Goal: Transaction & Acquisition: Download file/media

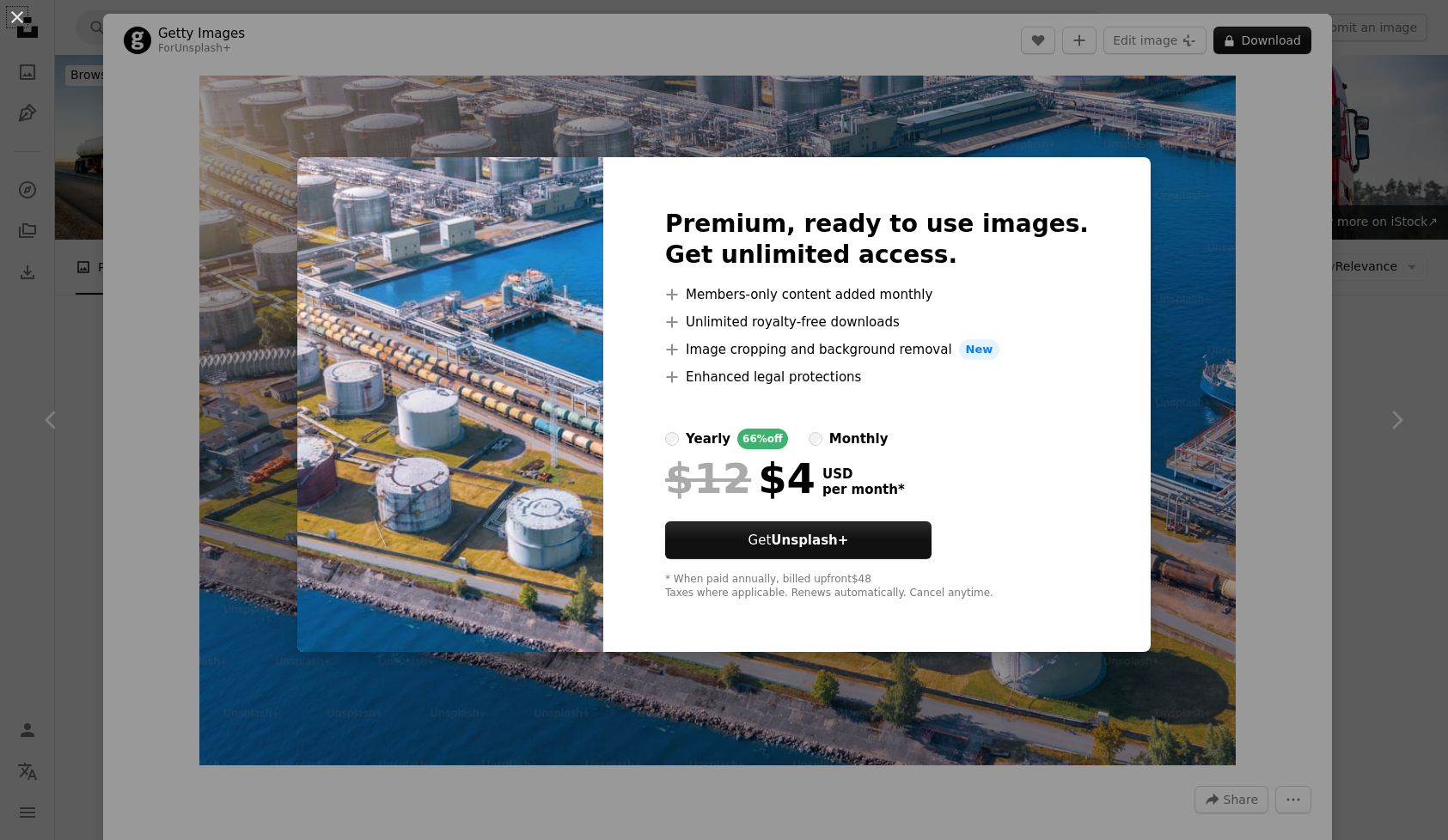
scroll to position [1059, 0]
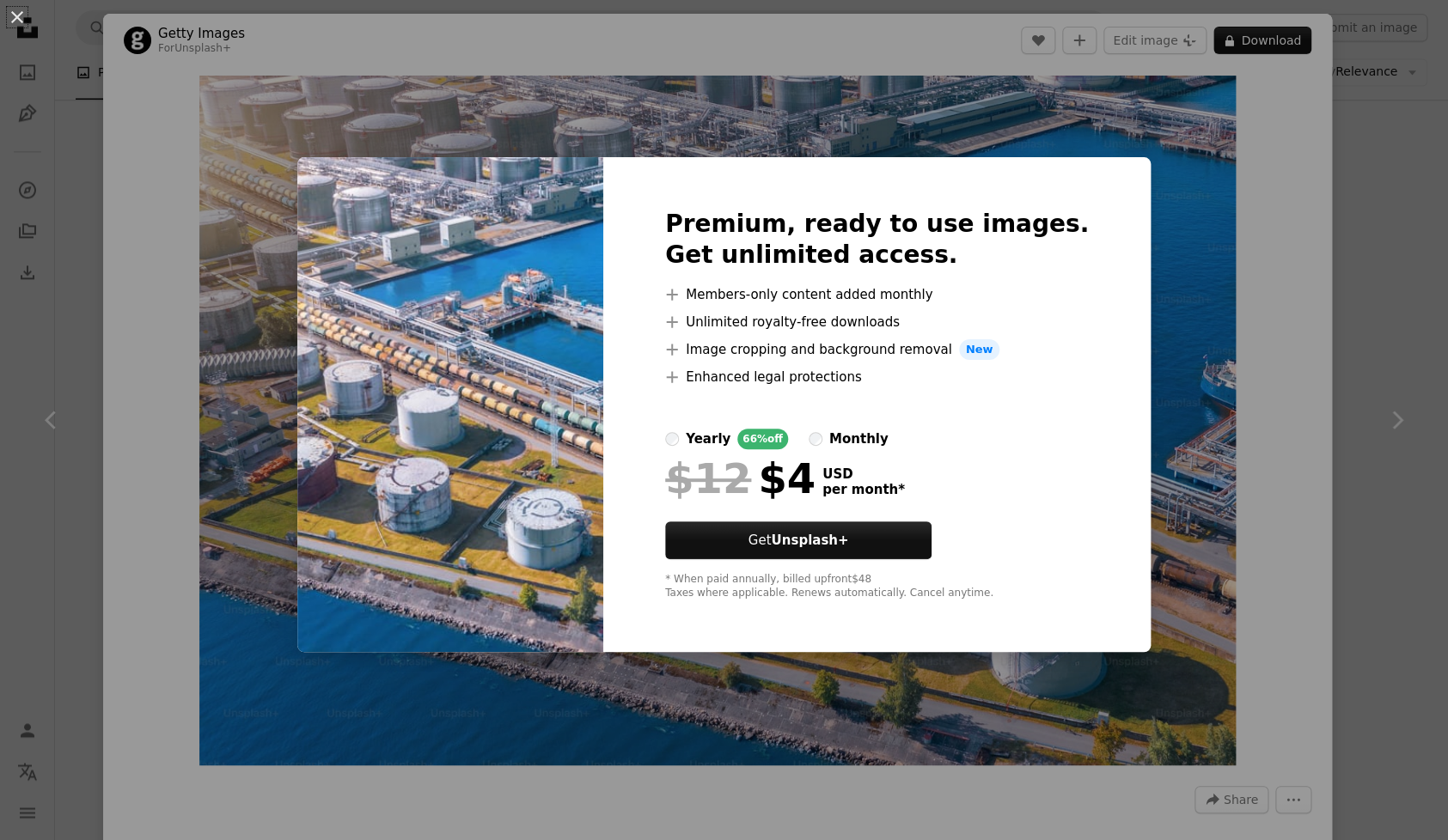
click at [1132, 206] on div "An X shape Premium, ready to use images. Get unlimited access. A plus sign Memb…" at bounding box center [724, 420] width 1448 height 840
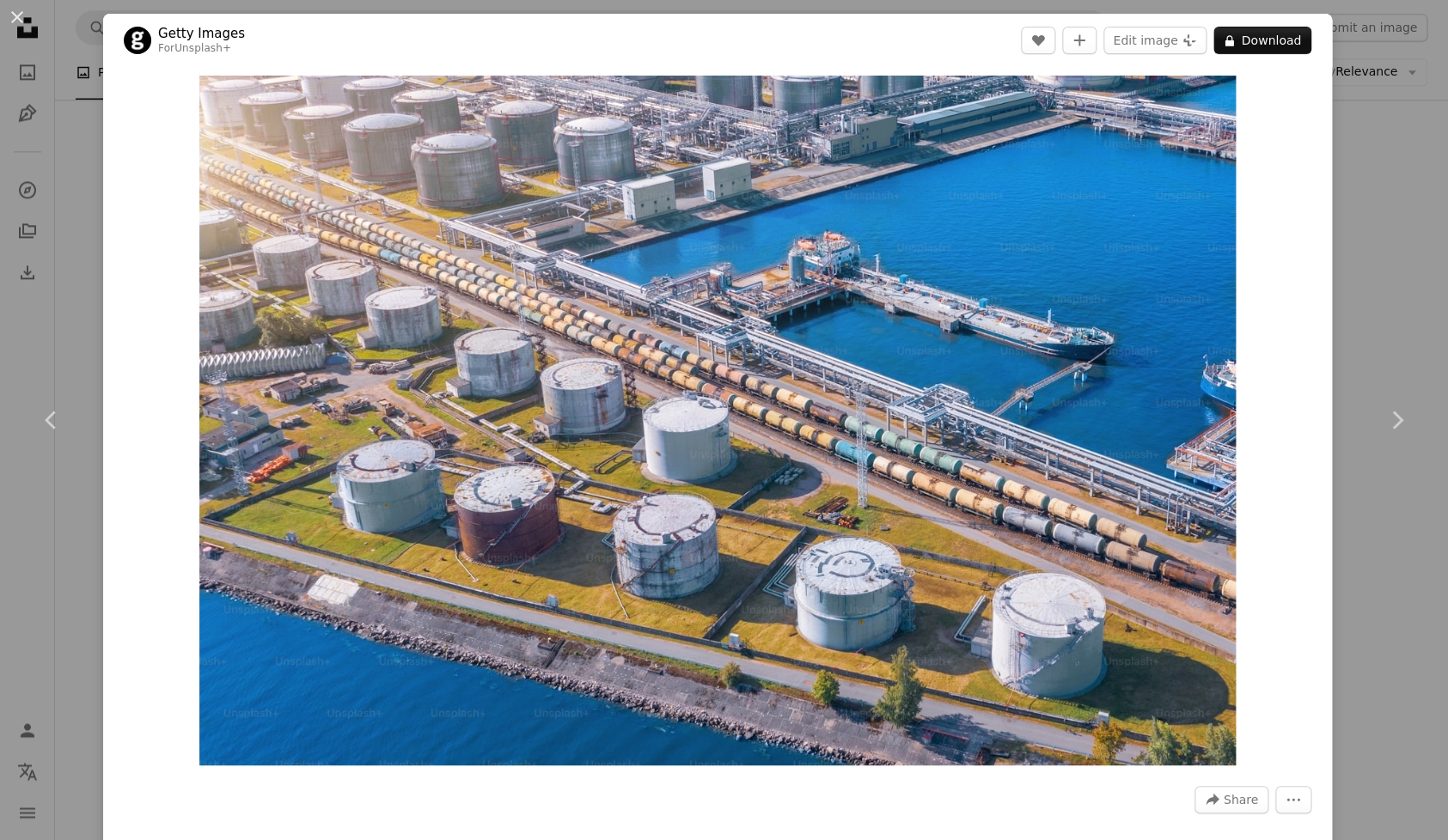
click at [1407, 221] on div "An X shape Chevron left Chevron right Getty Images For Unsplash+ A heart A plus…" at bounding box center [724, 420] width 1448 height 840
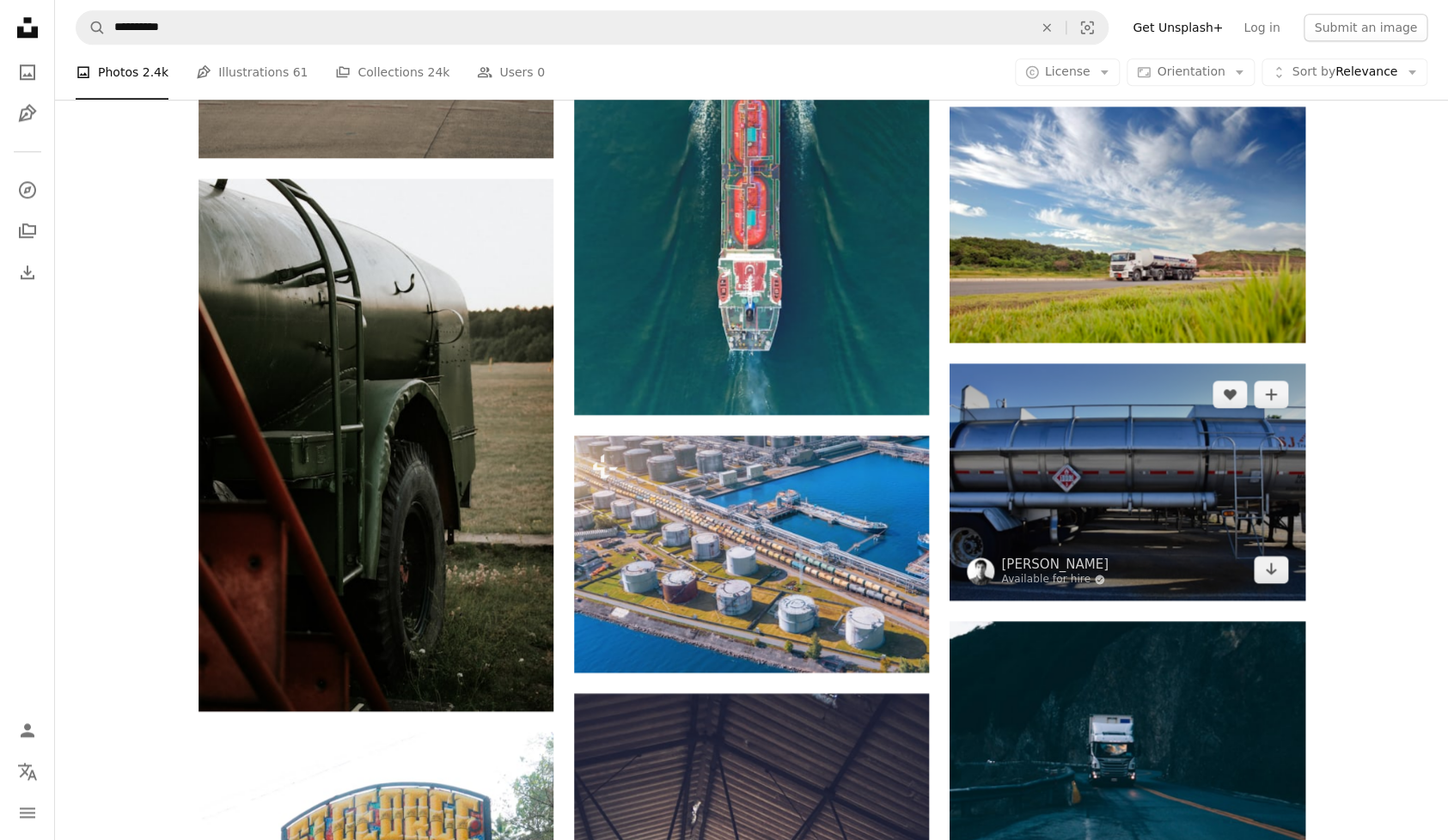
scroll to position [844, 0]
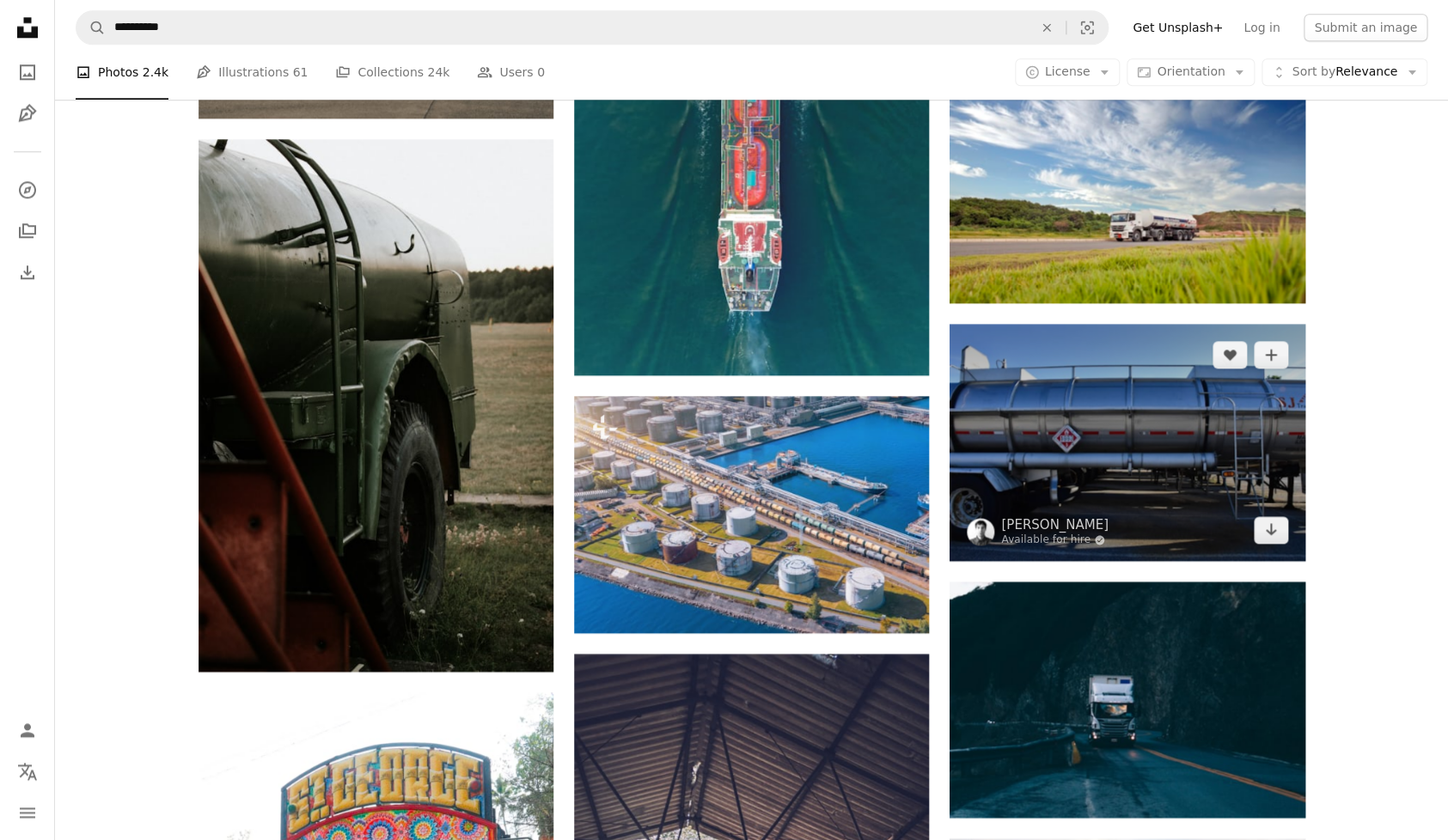
click at [1077, 476] on img at bounding box center [1127, 442] width 355 height 237
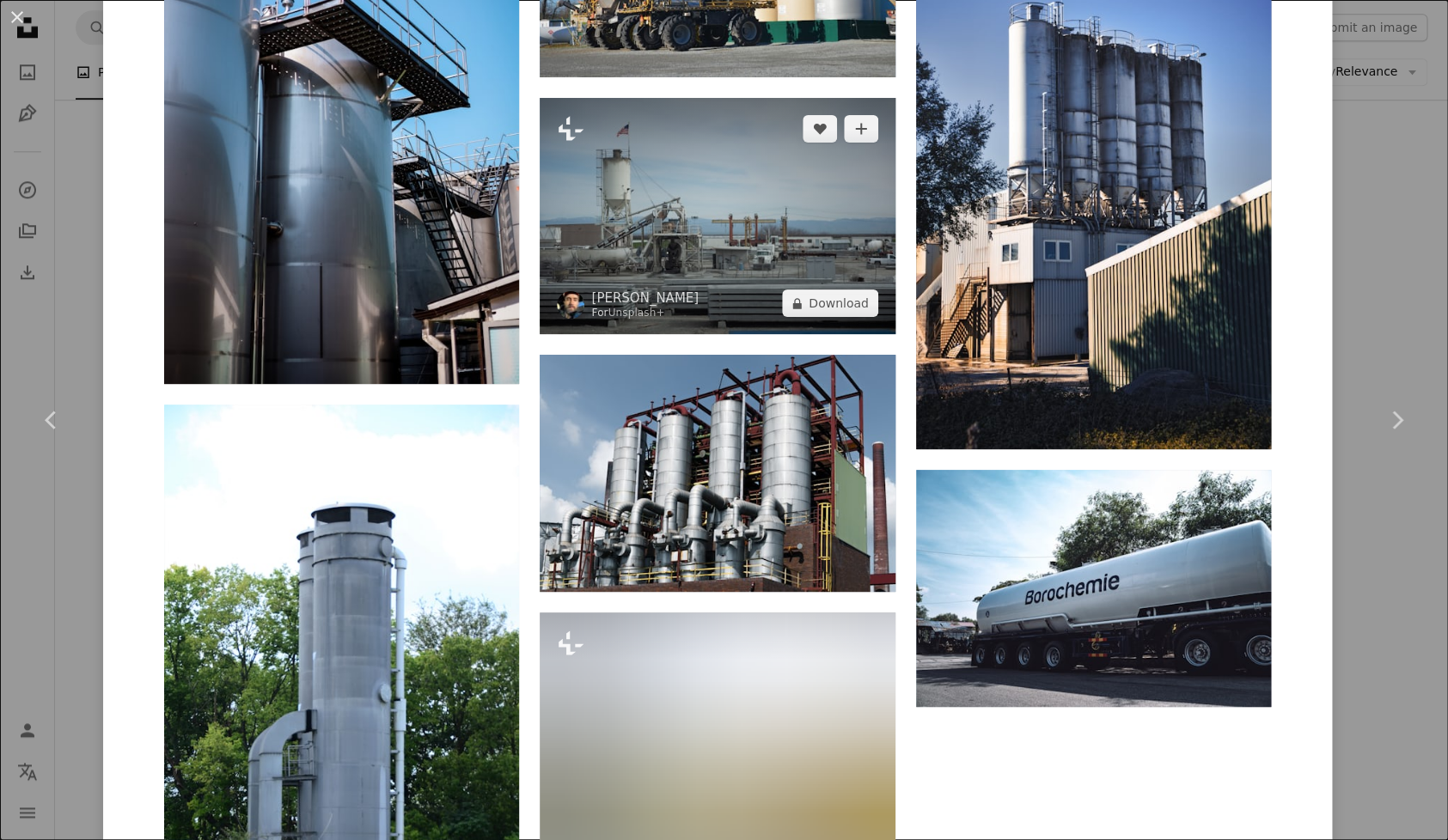
scroll to position [2875, 0]
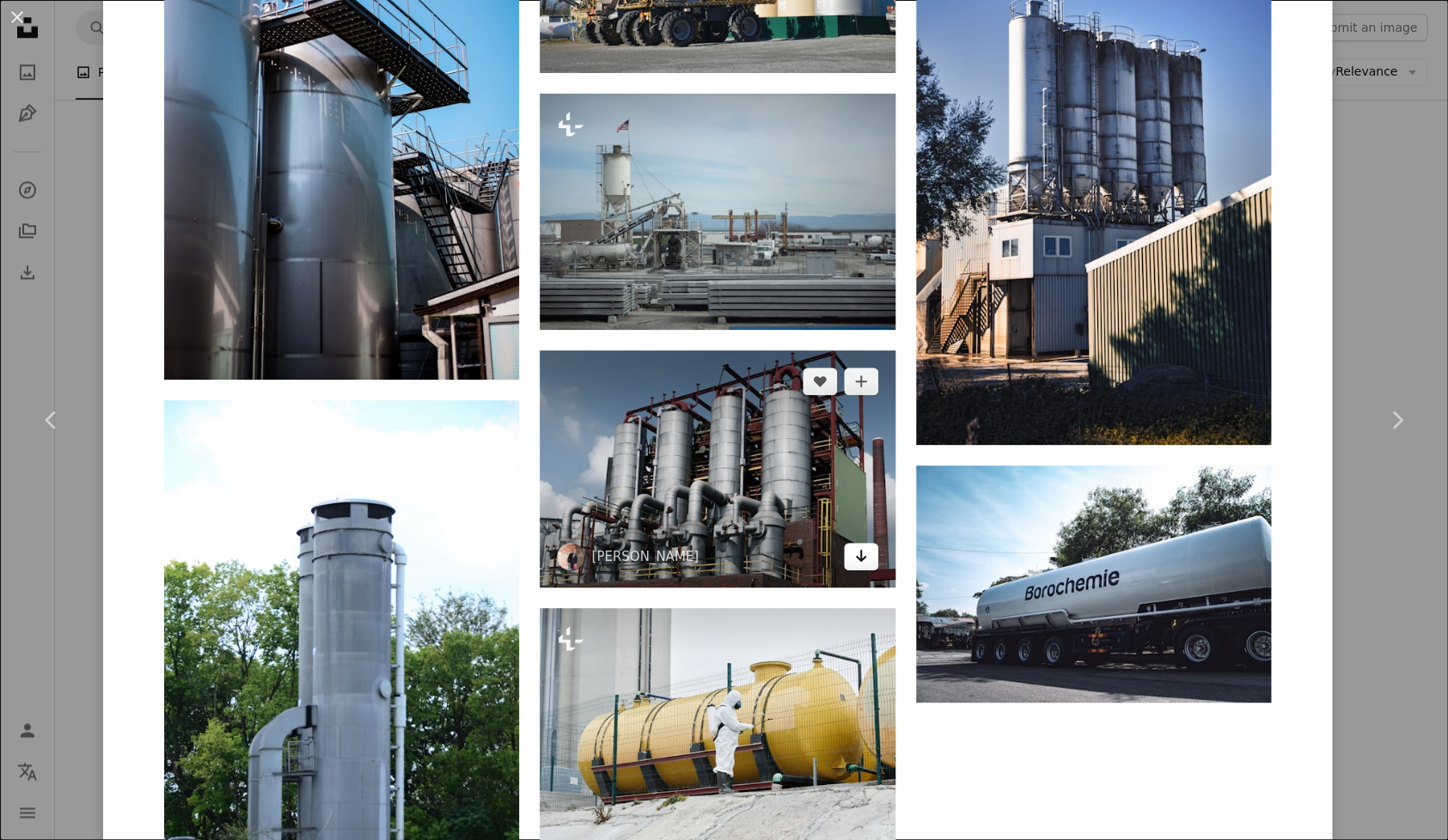
click at [868, 563] on icon "Arrow pointing down" at bounding box center [861, 556] width 13 height 21
